Goal: Task Accomplishment & Management: Use online tool/utility

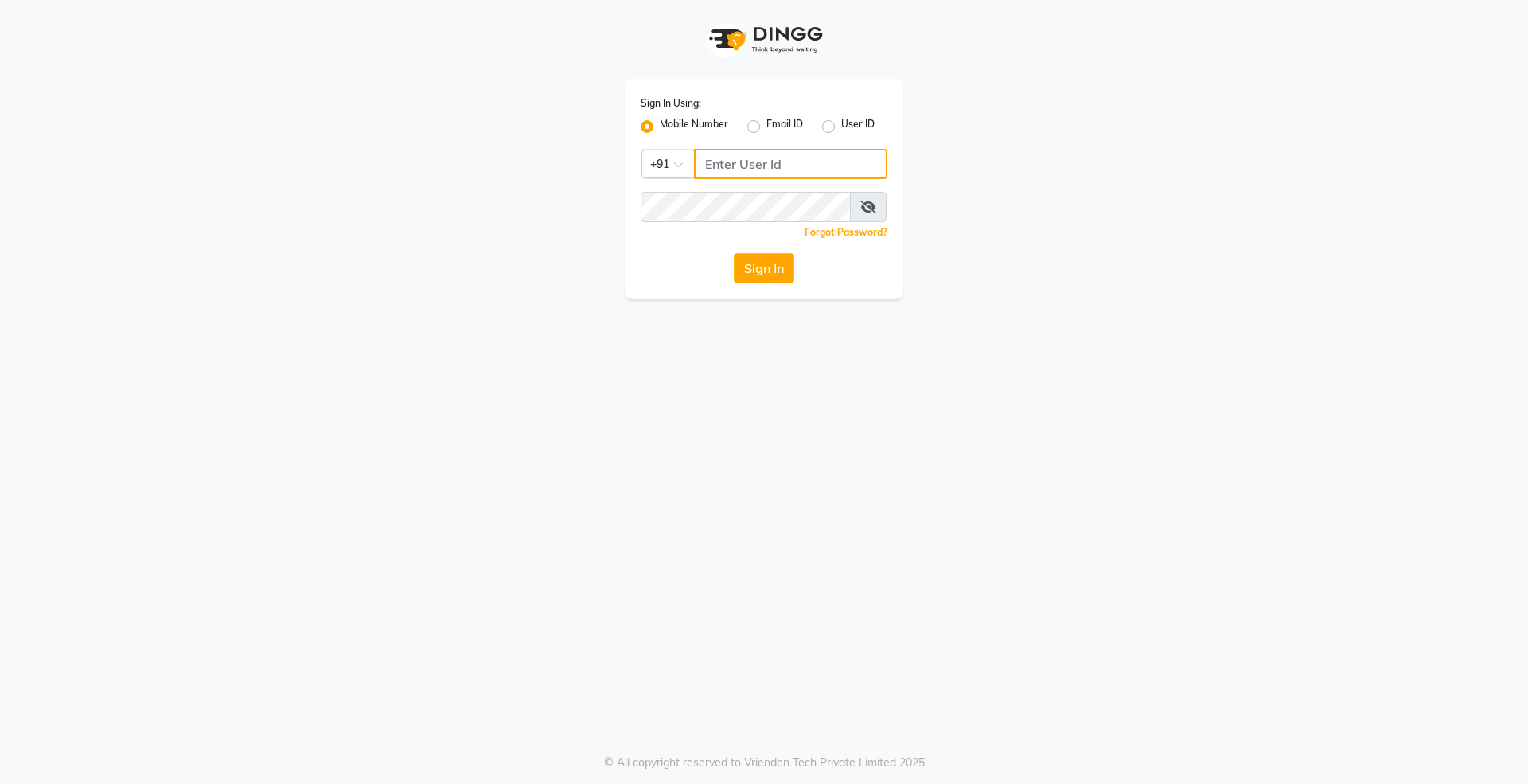
click at [764, 150] on input "Username" at bounding box center [790, 164] width 193 height 31
type input "8019235108"
click at [734, 253] on button "Sign In" at bounding box center [764, 268] width 60 height 31
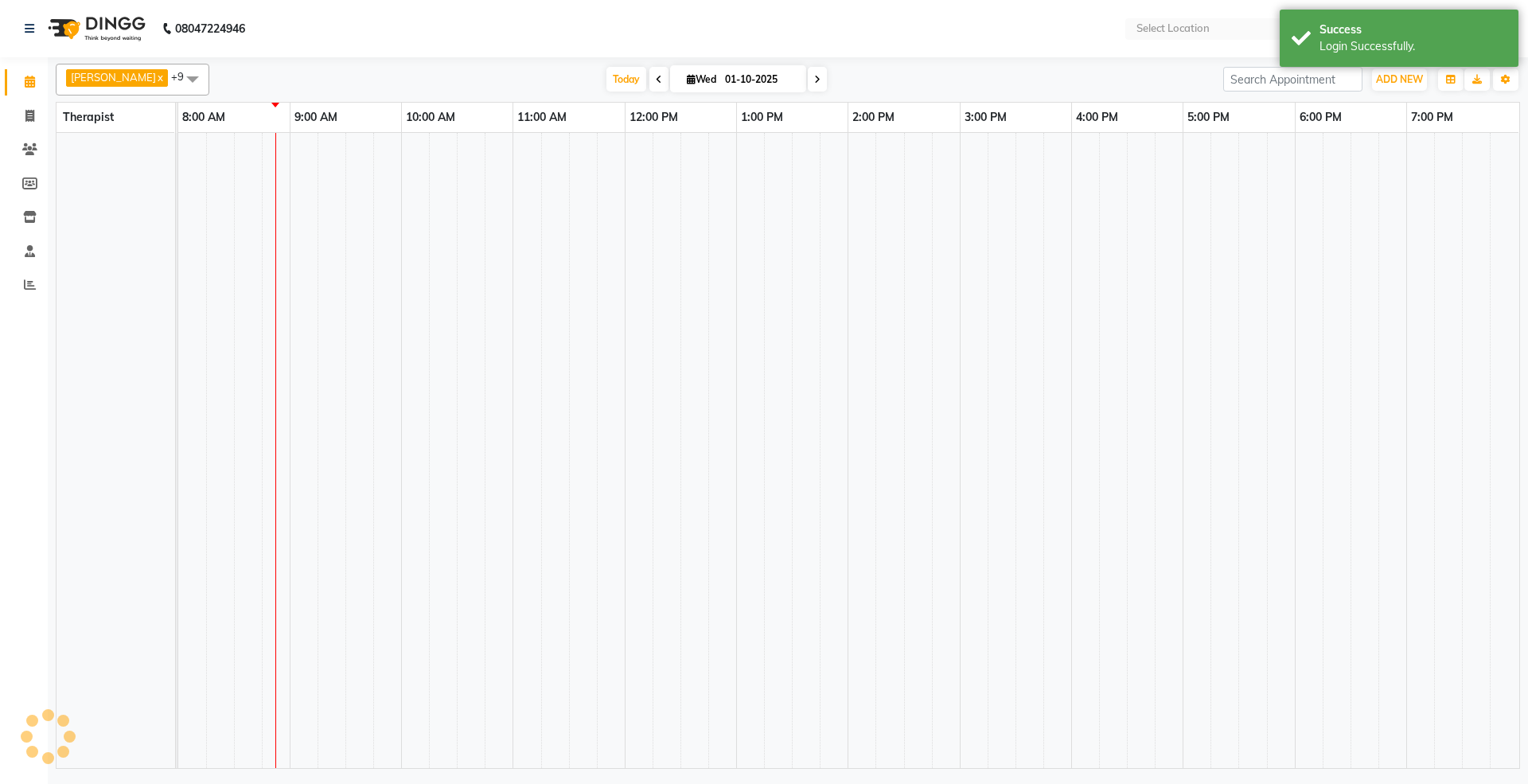
select select "en"
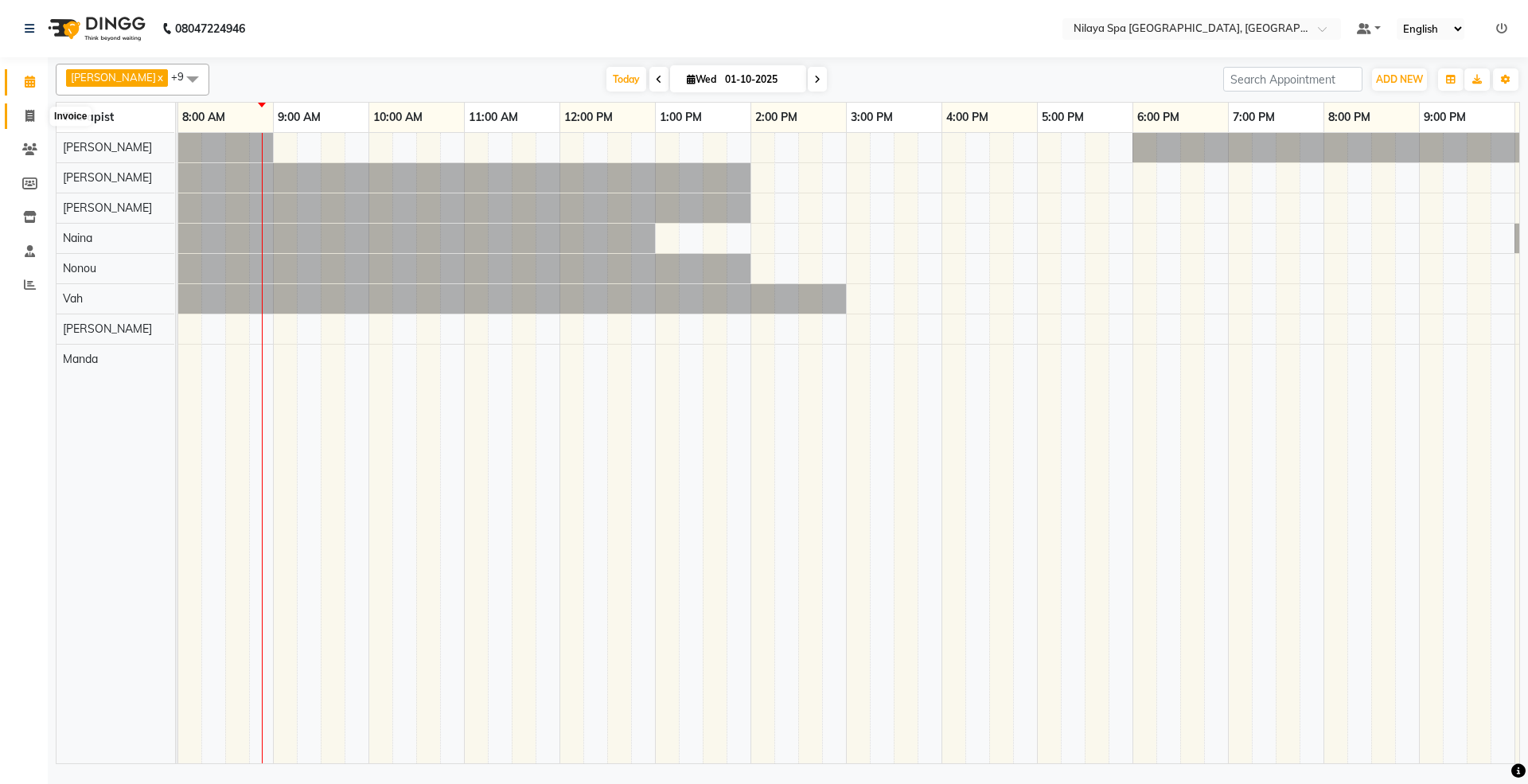
click at [33, 116] on icon at bounding box center [30, 116] width 9 height 12
select select "7950"
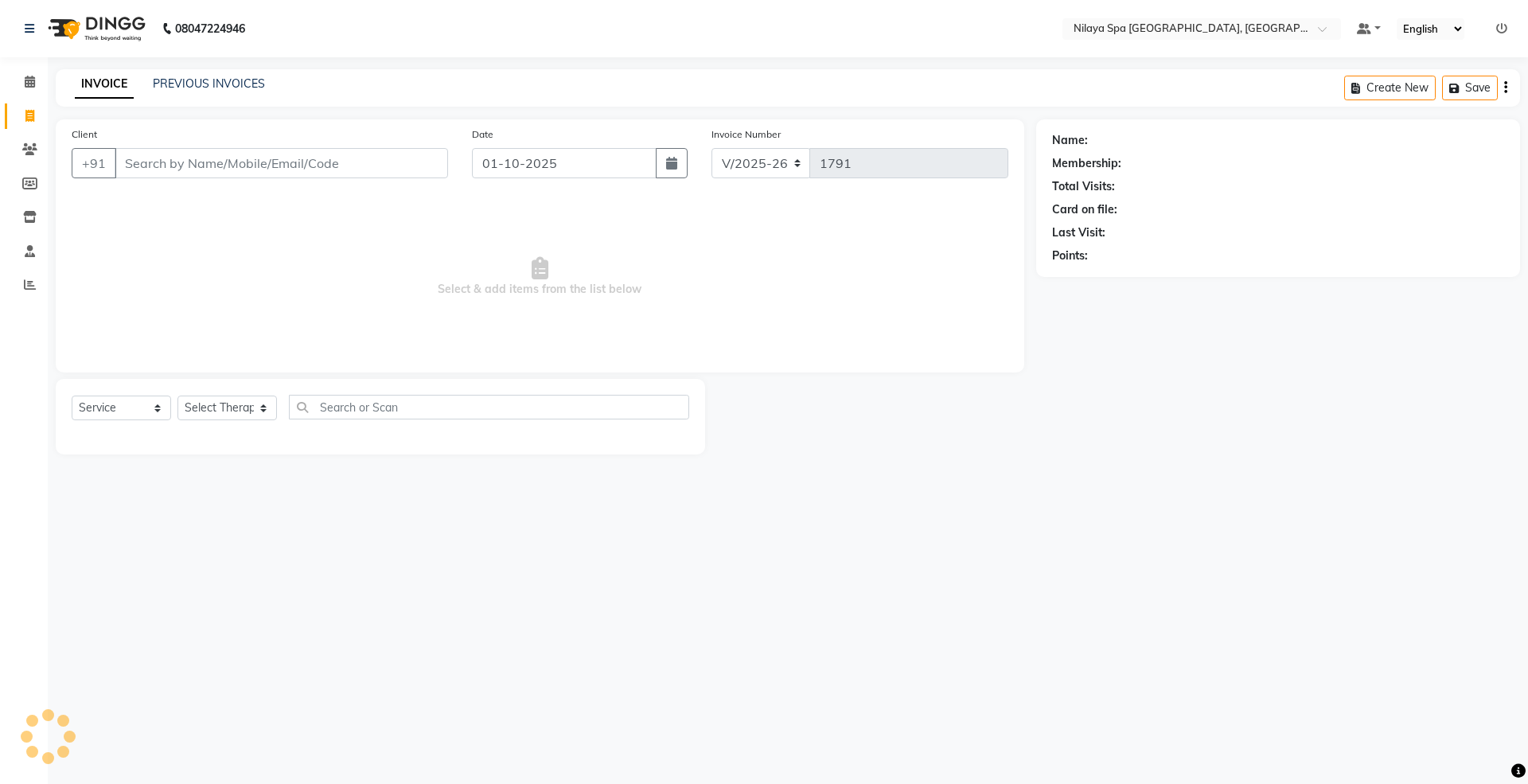
select select "package"
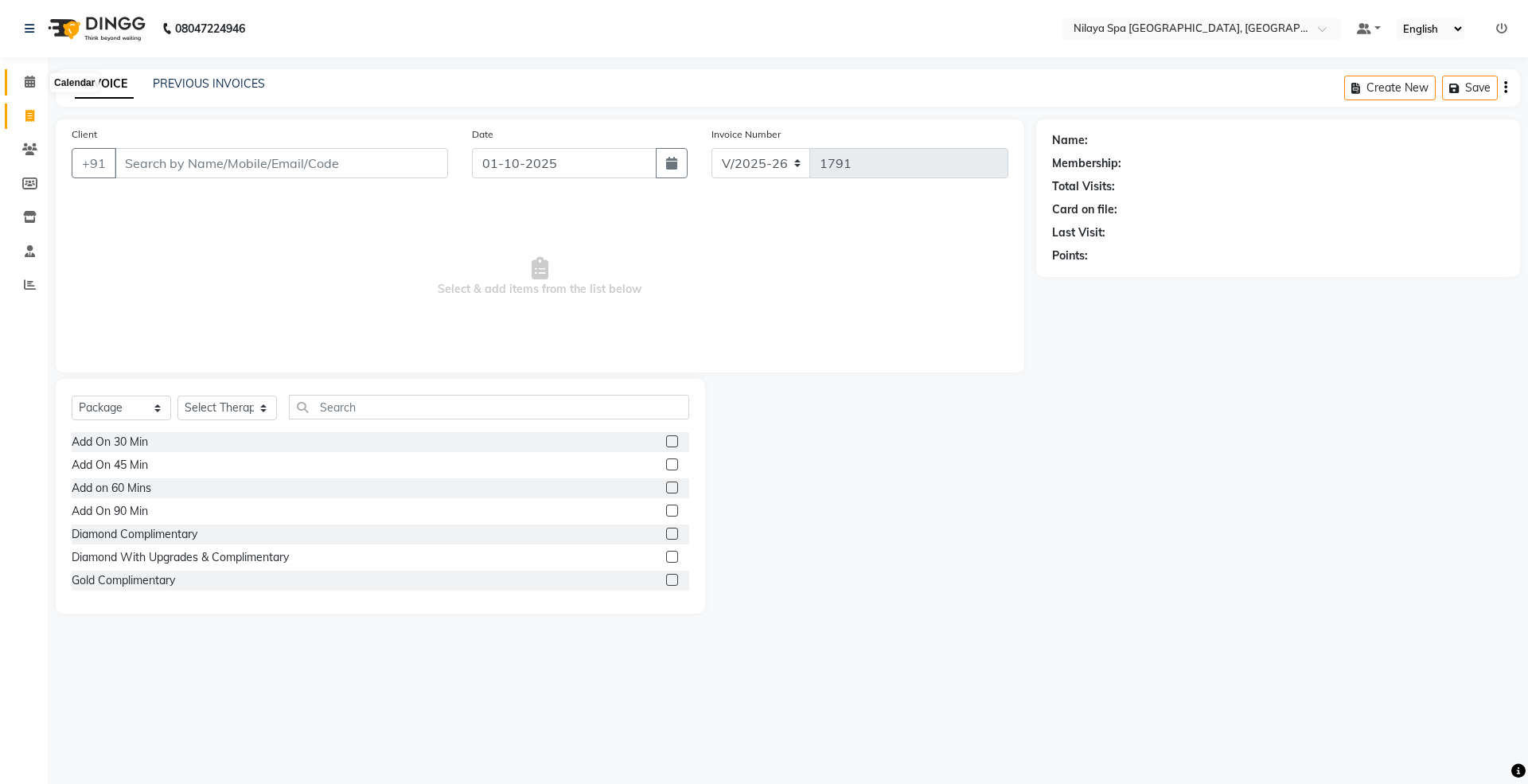
click at [25, 82] on icon at bounding box center [30, 81] width 10 height 12
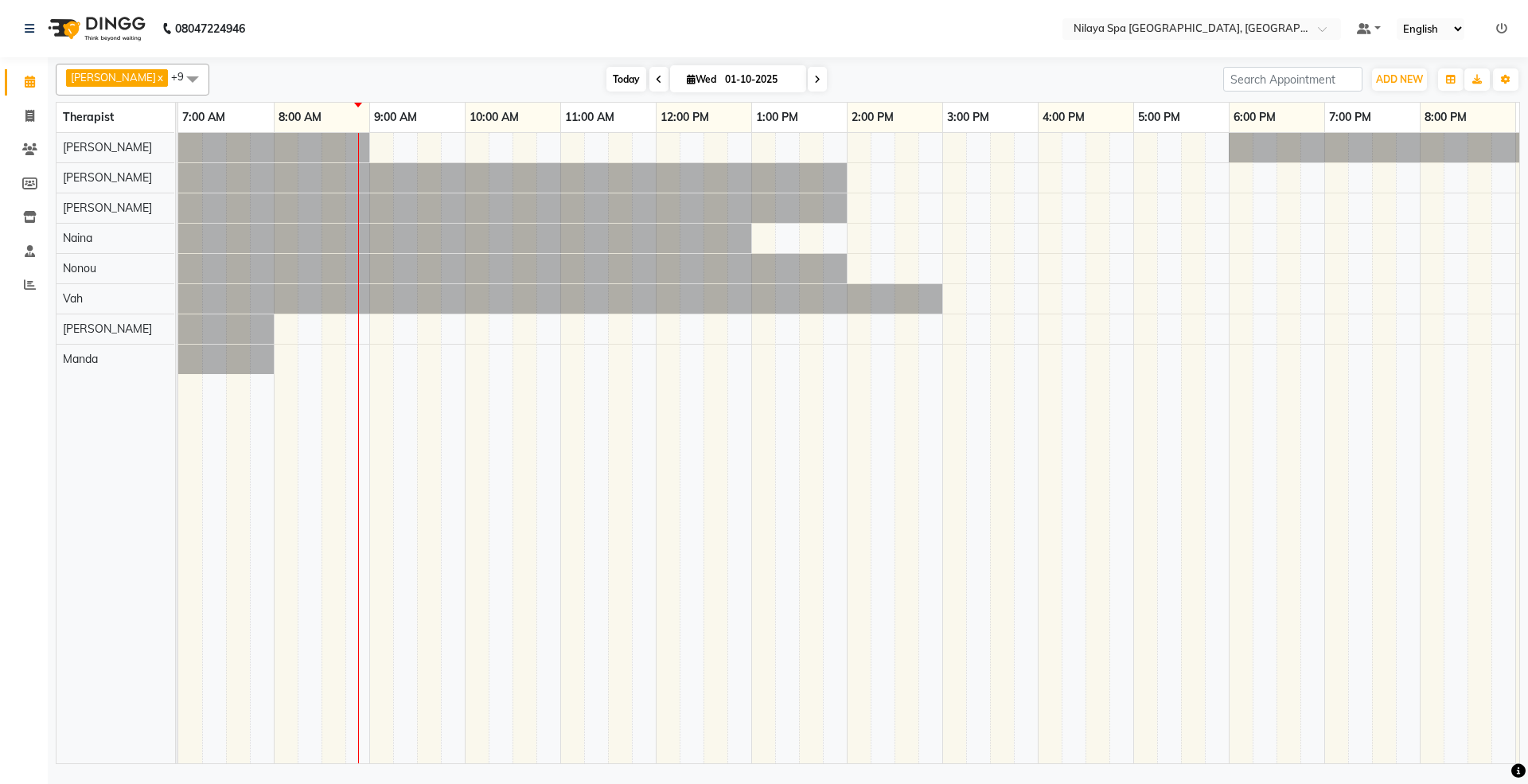
click at [607, 70] on span "Today" at bounding box center [627, 78] width 40 height 25
